Goal: Check status: Verify the current state of an ongoing process or item

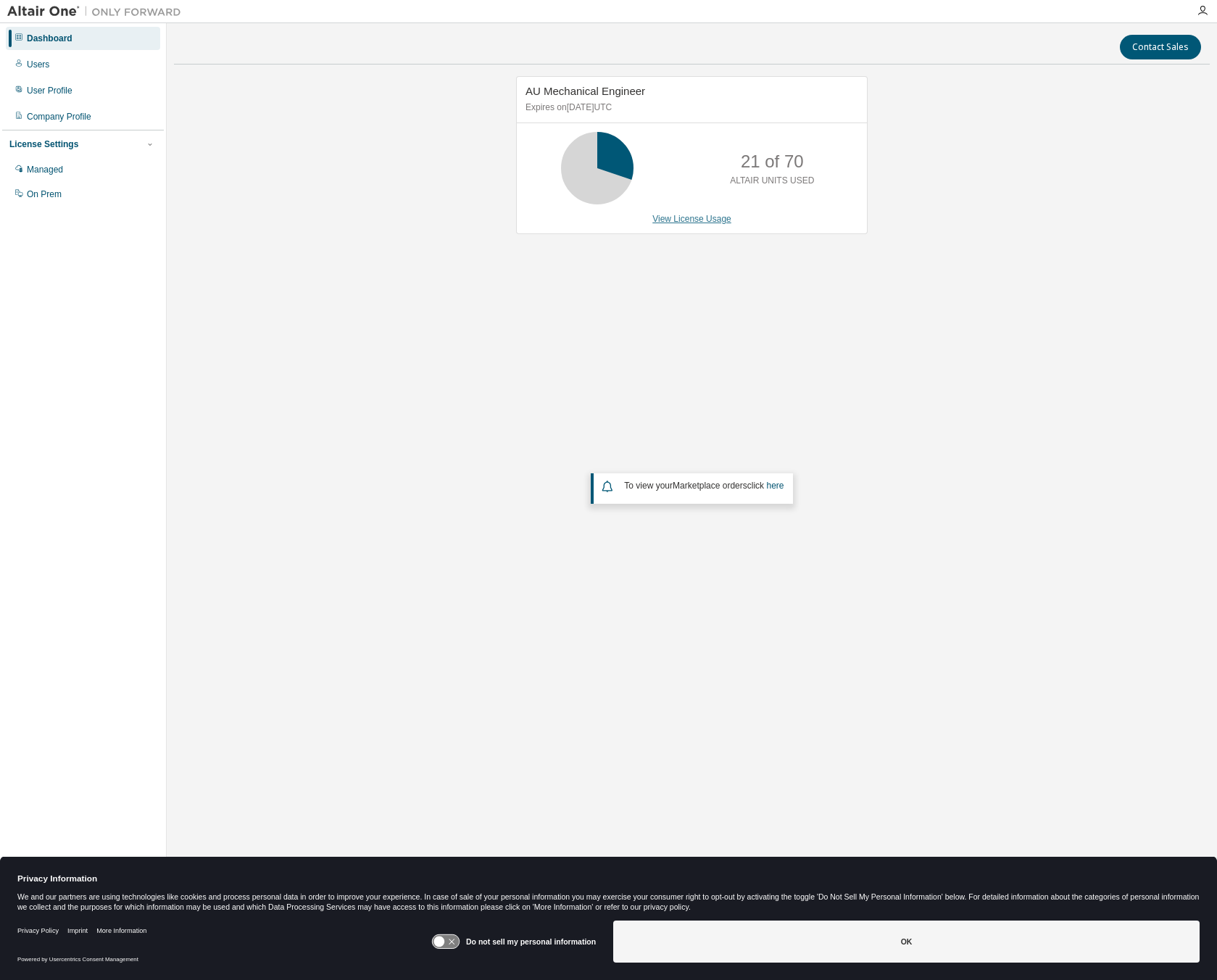
click at [687, 221] on link "View License Usage" at bounding box center [691, 219] width 79 height 10
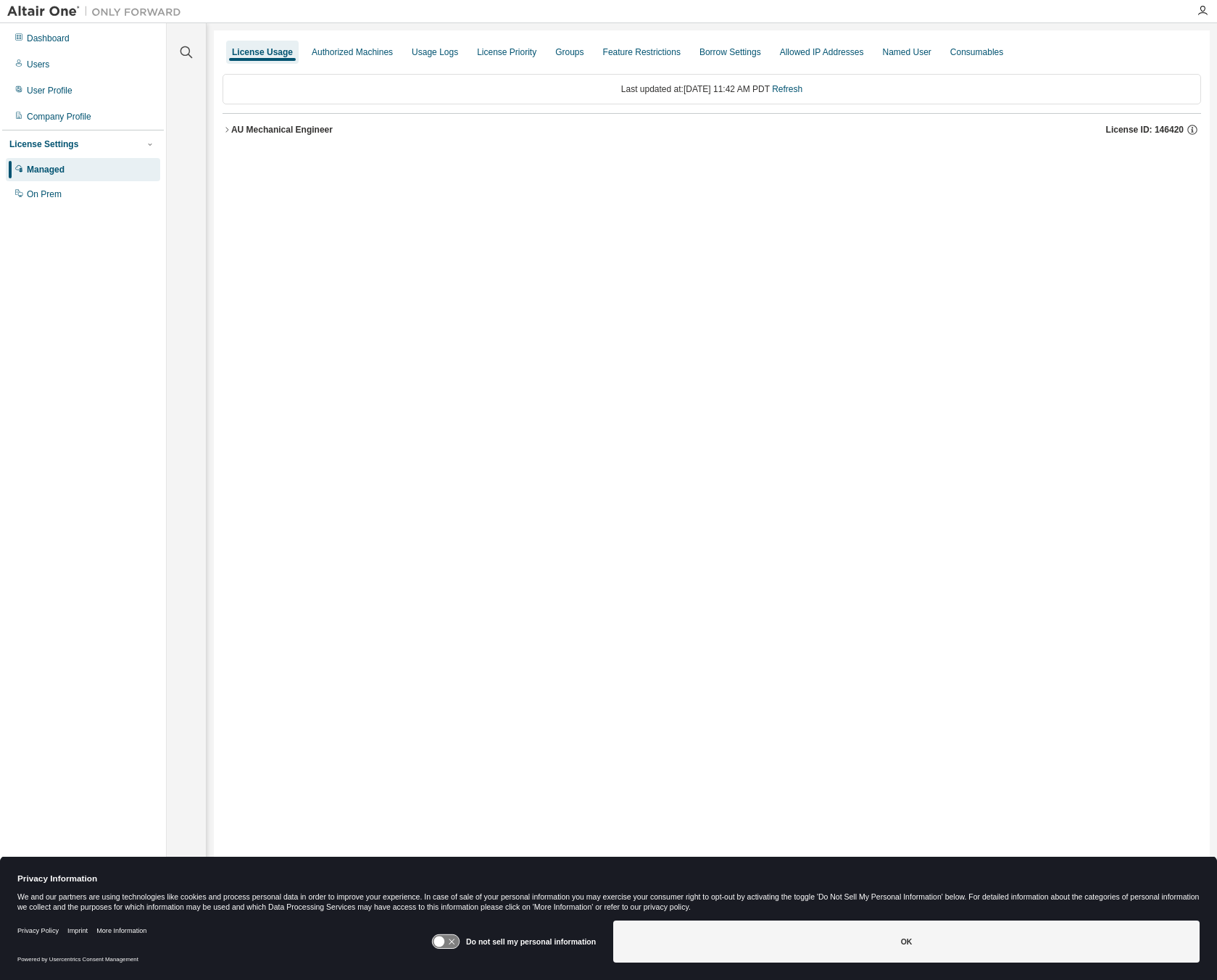
click at [280, 130] on div "AU Mechanical Engineer" at bounding box center [282, 130] width 102 height 11
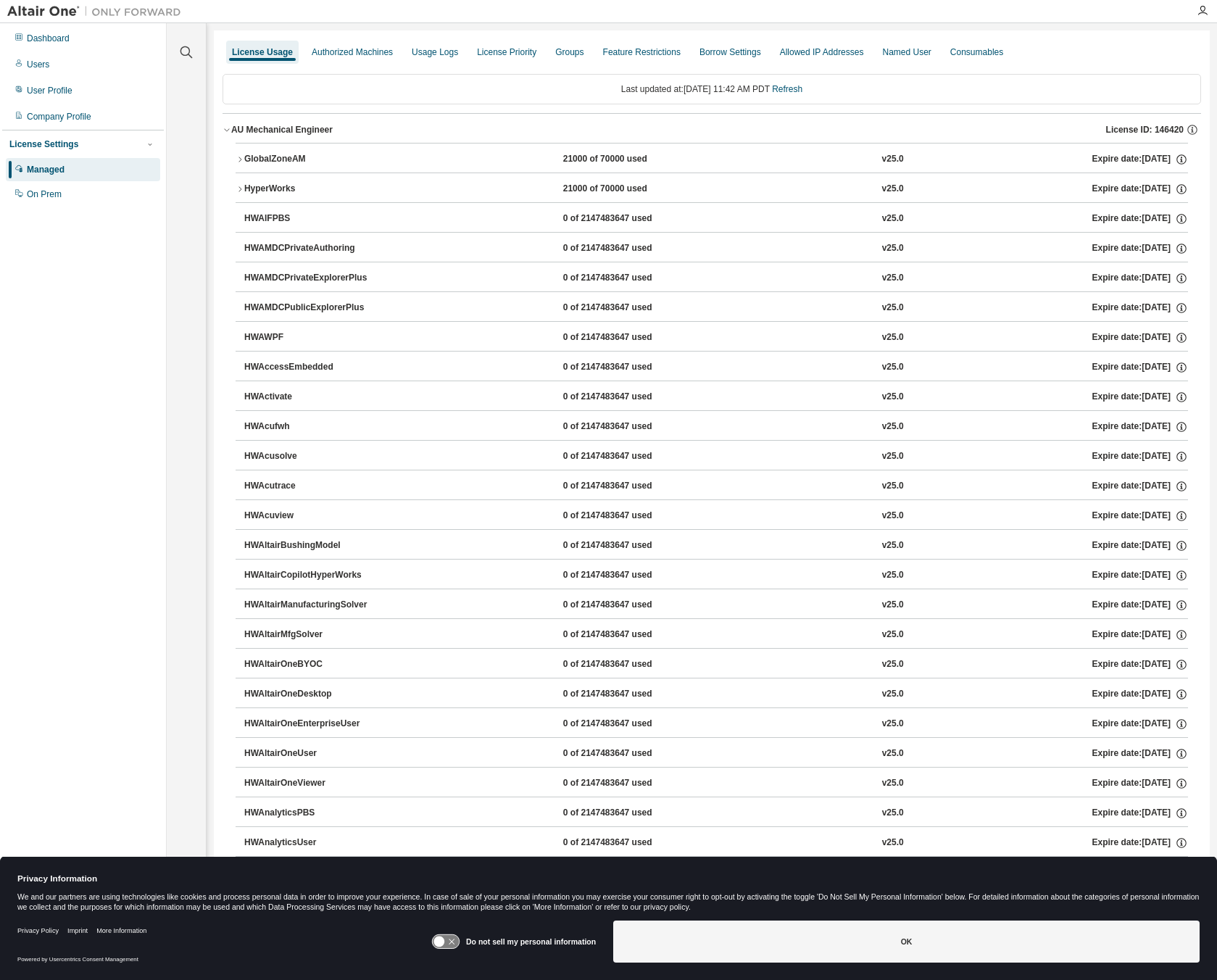
click at [303, 160] on div "GlobalZoneAM" at bounding box center [310, 160] width 131 height 13
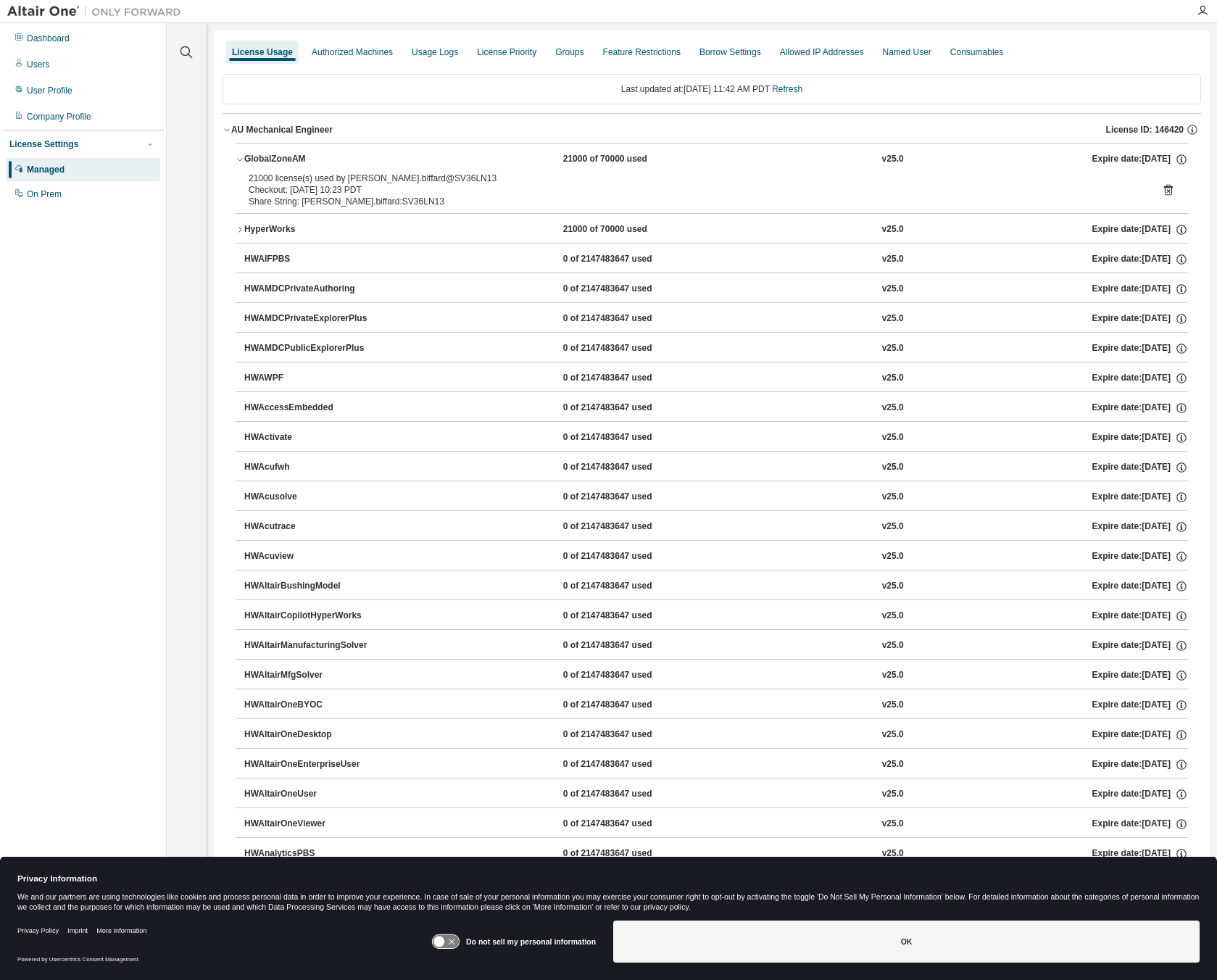
click at [280, 230] on div "HyperWorks" at bounding box center [310, 230] width 131 height 13
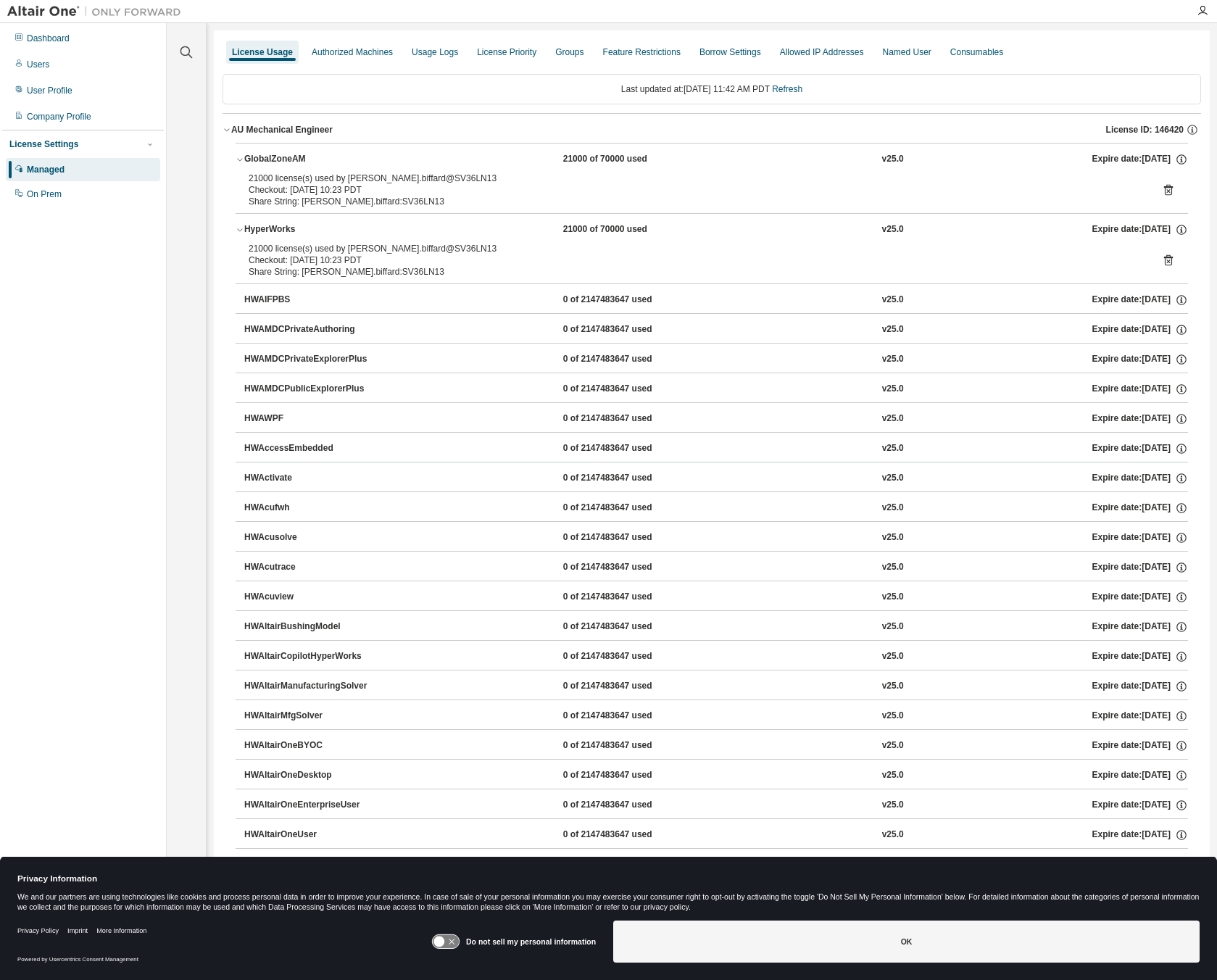
click at [283, 295] on div "HWAIFPBS" at bounding box center [310, 300] width 131 height 13
